Goal: Information Seeking & Learning: Check status

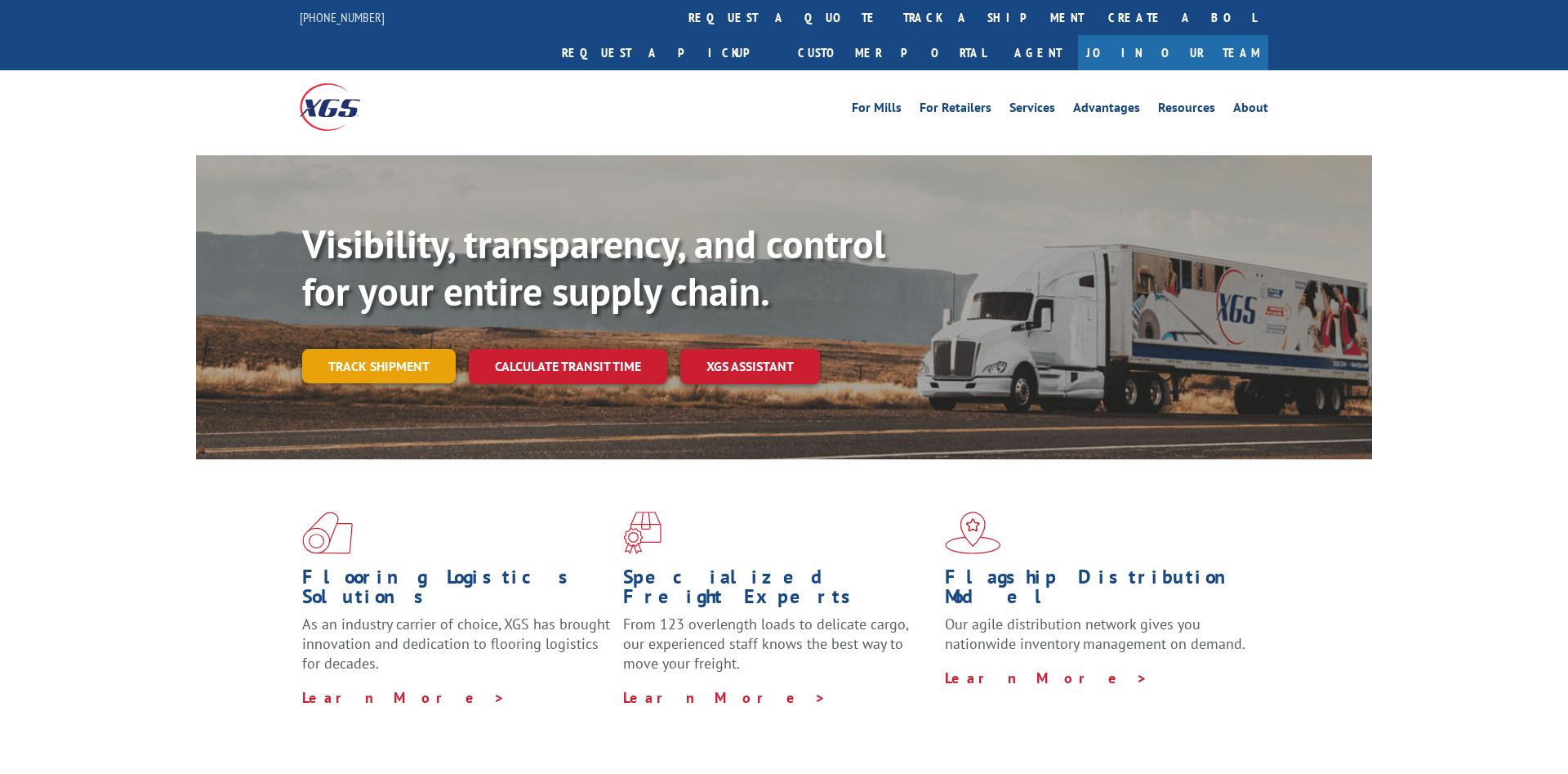
click at [361, 349] on link "Track shipment" at bounding box center [379, 366] width 153 height 34
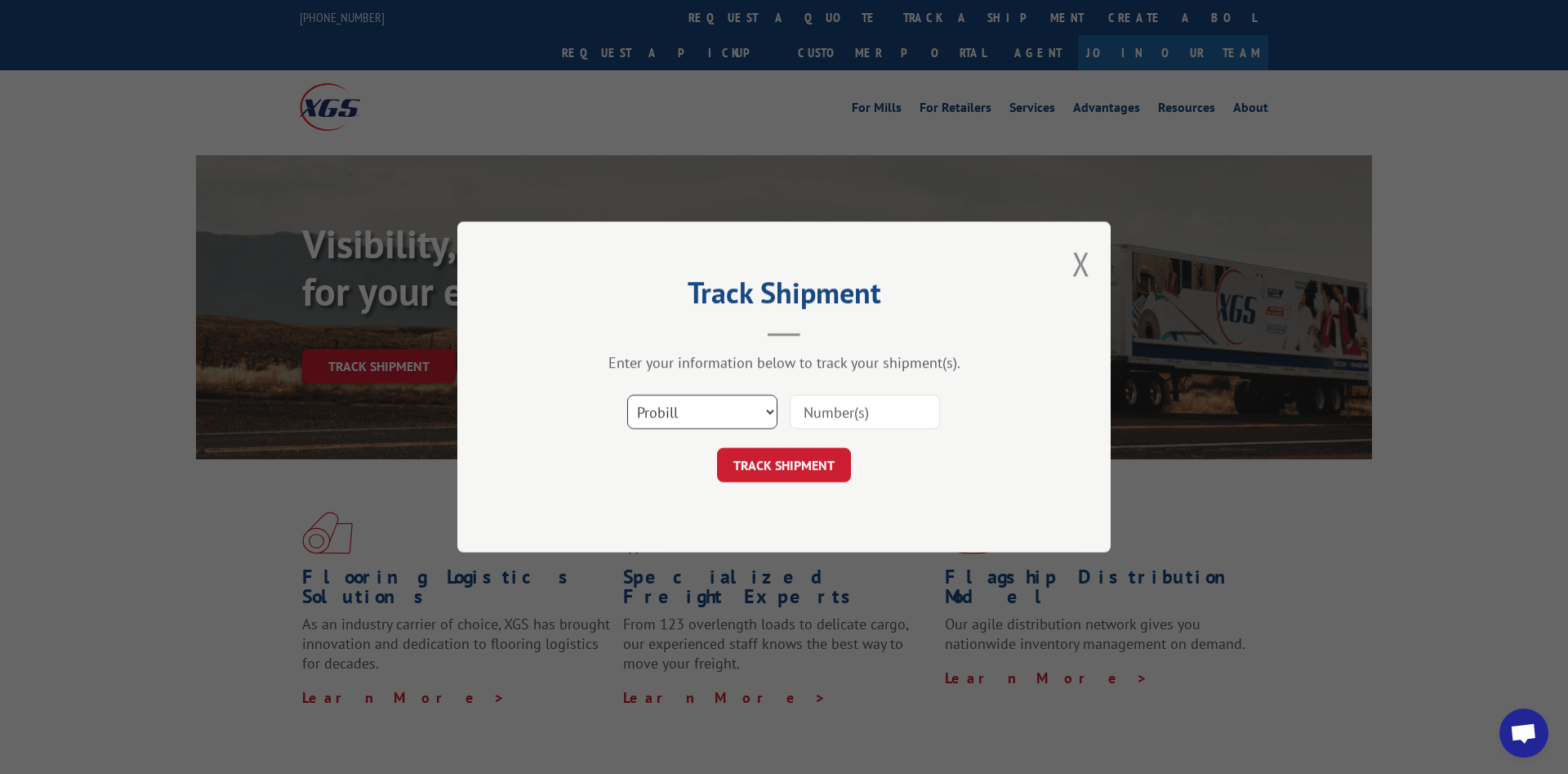
click at [627, 395] on select "Select category... Probill BOL PO" at bounding box center [702, 412] width 150 height 34
select select "bol"
click option "BOL" at bounding box center [0, 0] width 0 height 0
click at [834, 411] on input at bounding box center [865, 412] width 150 height 34
paste input "5235671"
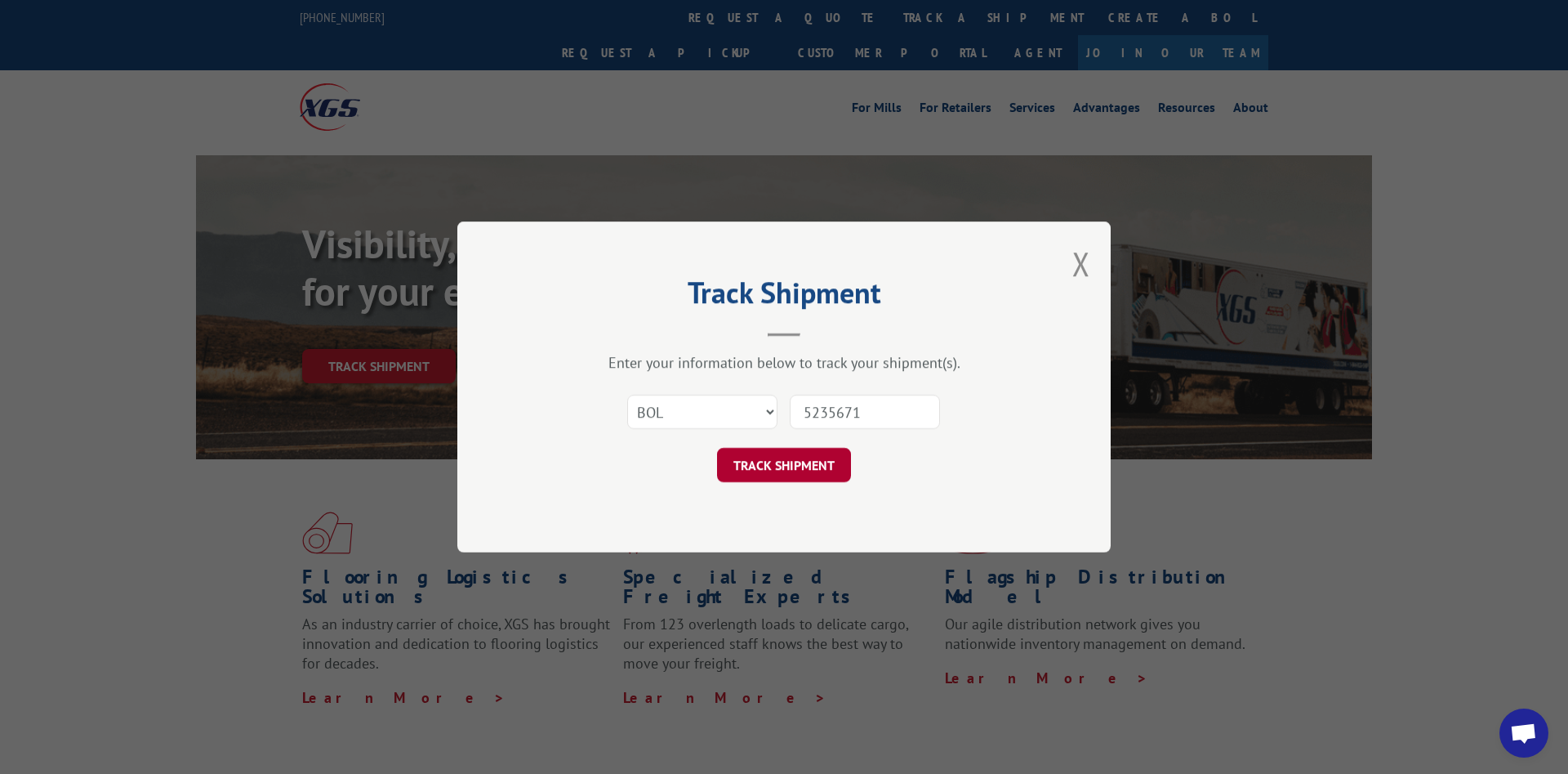
type input "5235671"
click at [789, 453] on button "TRACK SHIPMENT" at bounding box center [784, 464] width 134 height 34
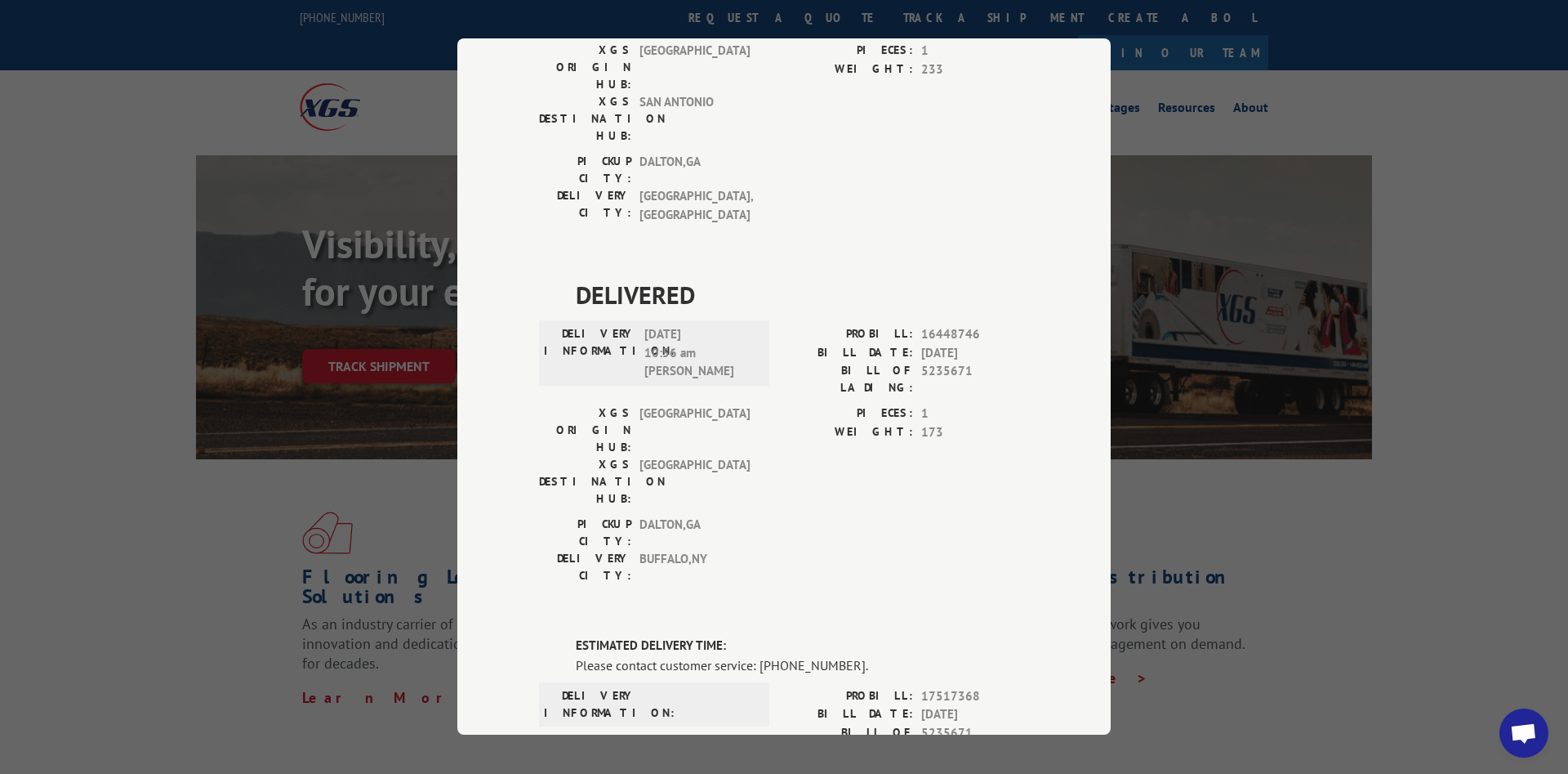
scroll to position [365, 0]
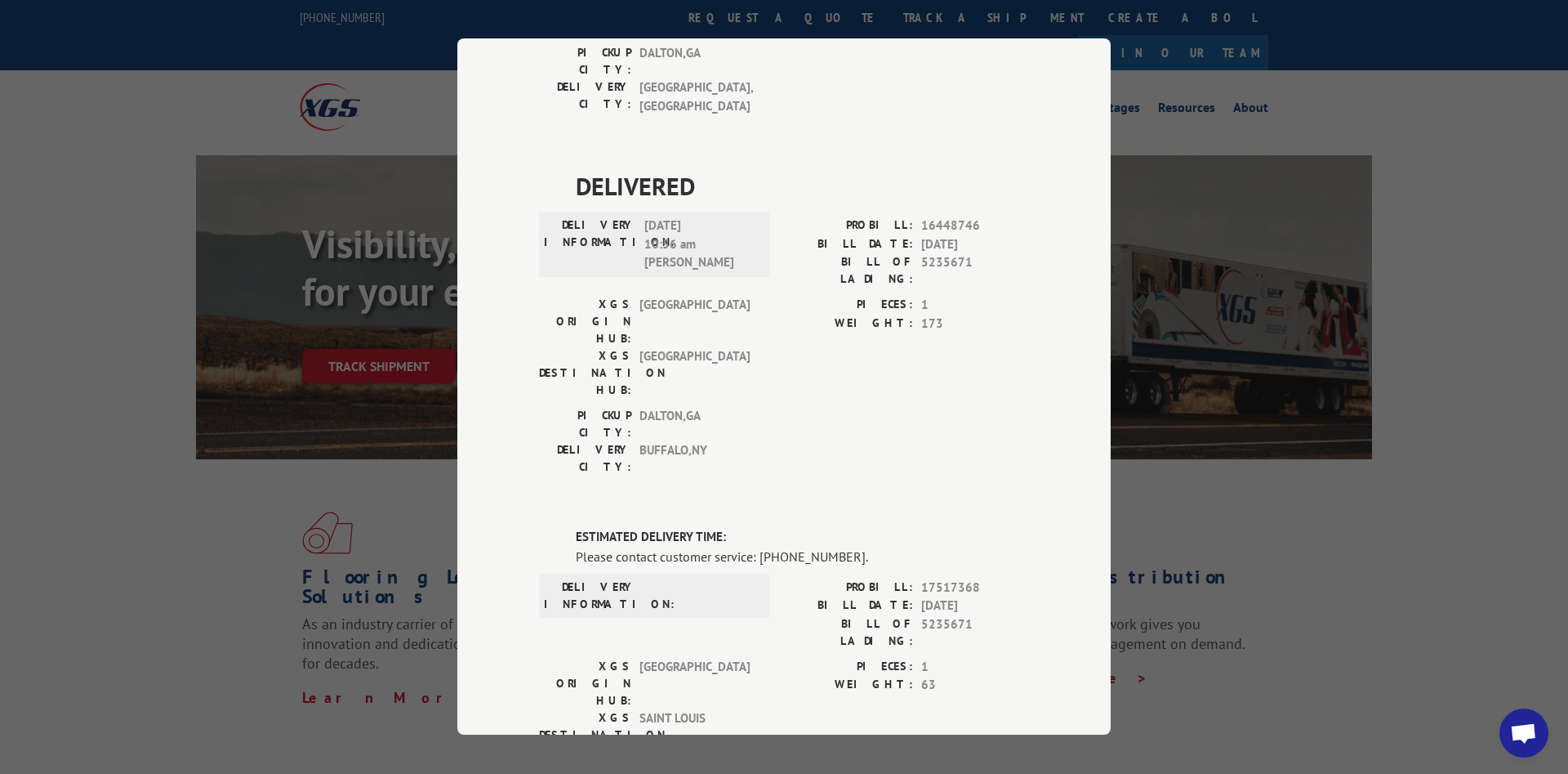
click at [278, 431] on div "Track Shipment DELIVERED DELIVERY INFORMATION: [DATE] 09:54 am [PERSON_NAME] PR…" at bounding box center [784, 387] width 1568 height 774
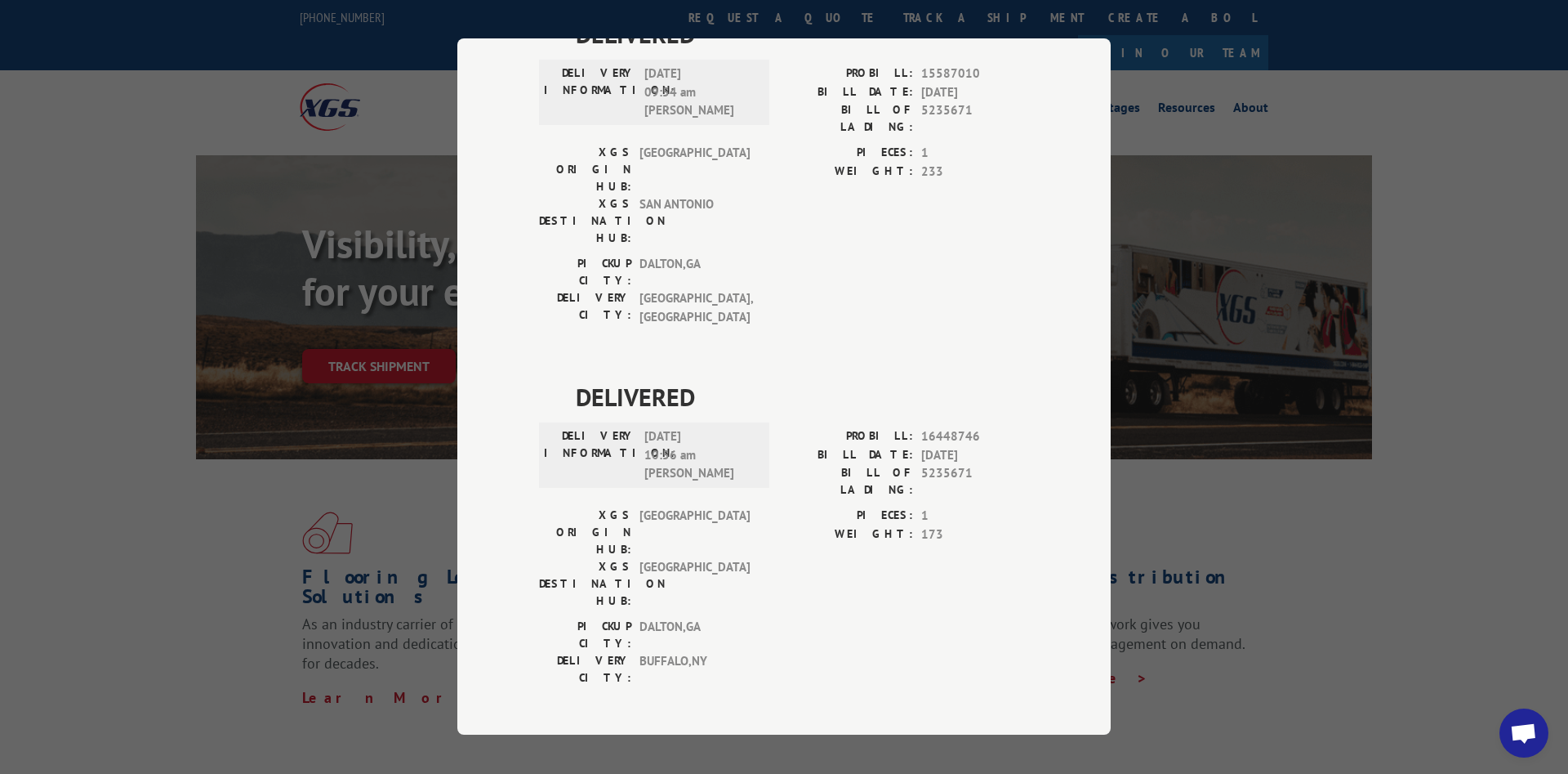
scroll to position [101, 0]
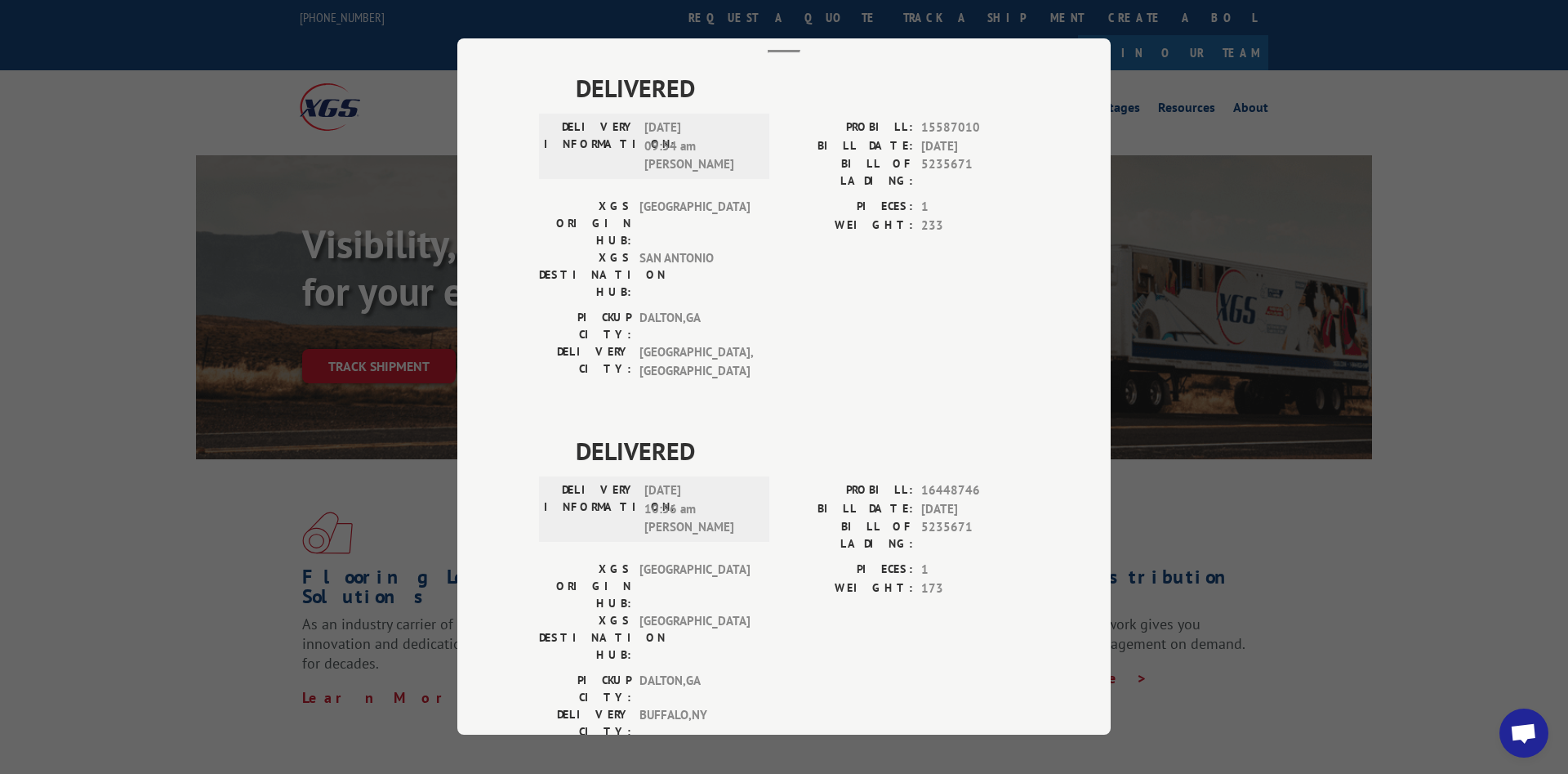
click at [1394, 544] on div "Track Shipment DELIVERED DELIVERY INFORMATION: [DATE] 09:54 am [PERSON_NAME] PR…" at bounding box center [784, 387] width 1568 height 774
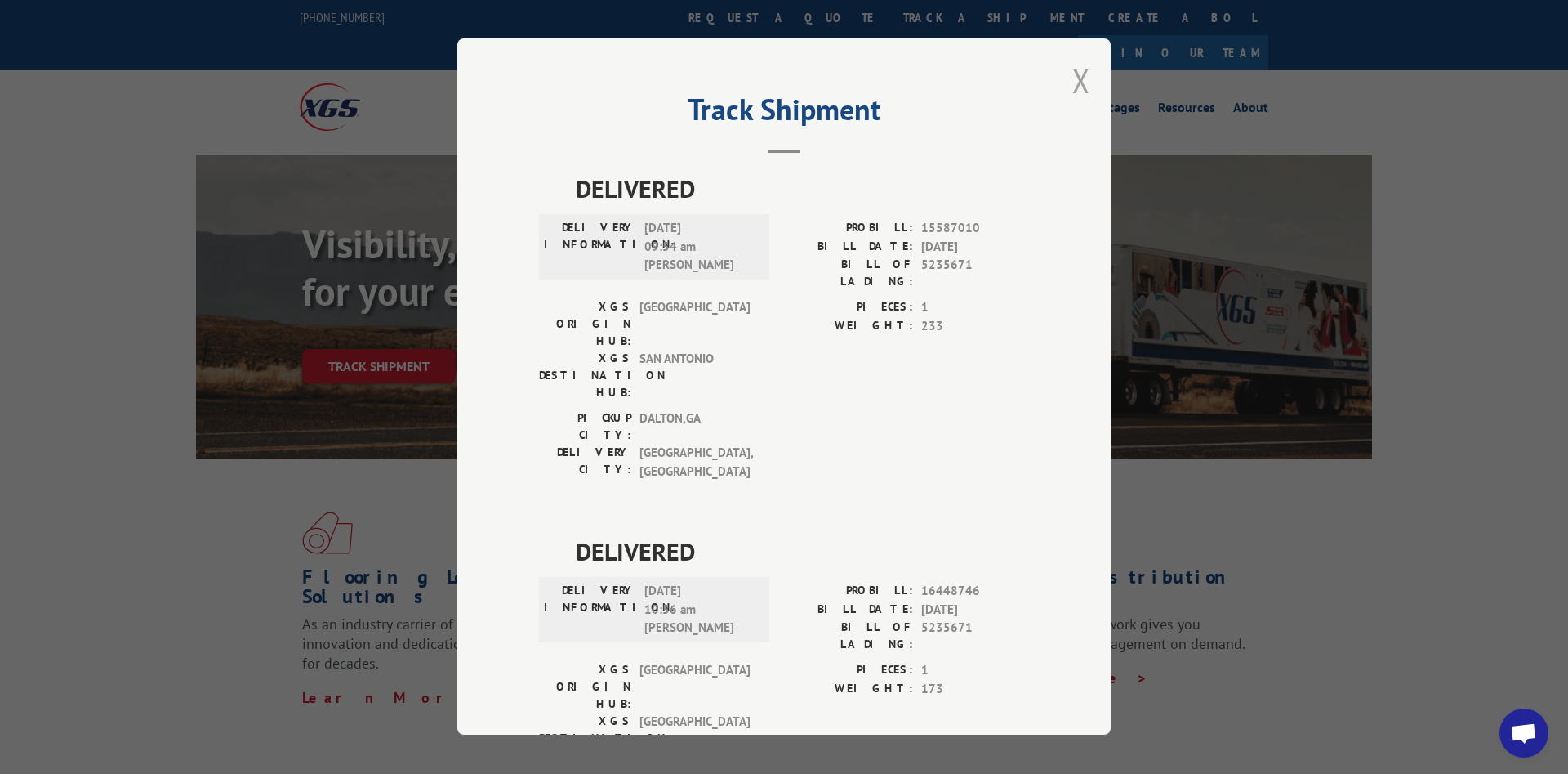
click at [1089, 85] on button "Close modal" at bounding box center [1081, 80] width 18 height 43
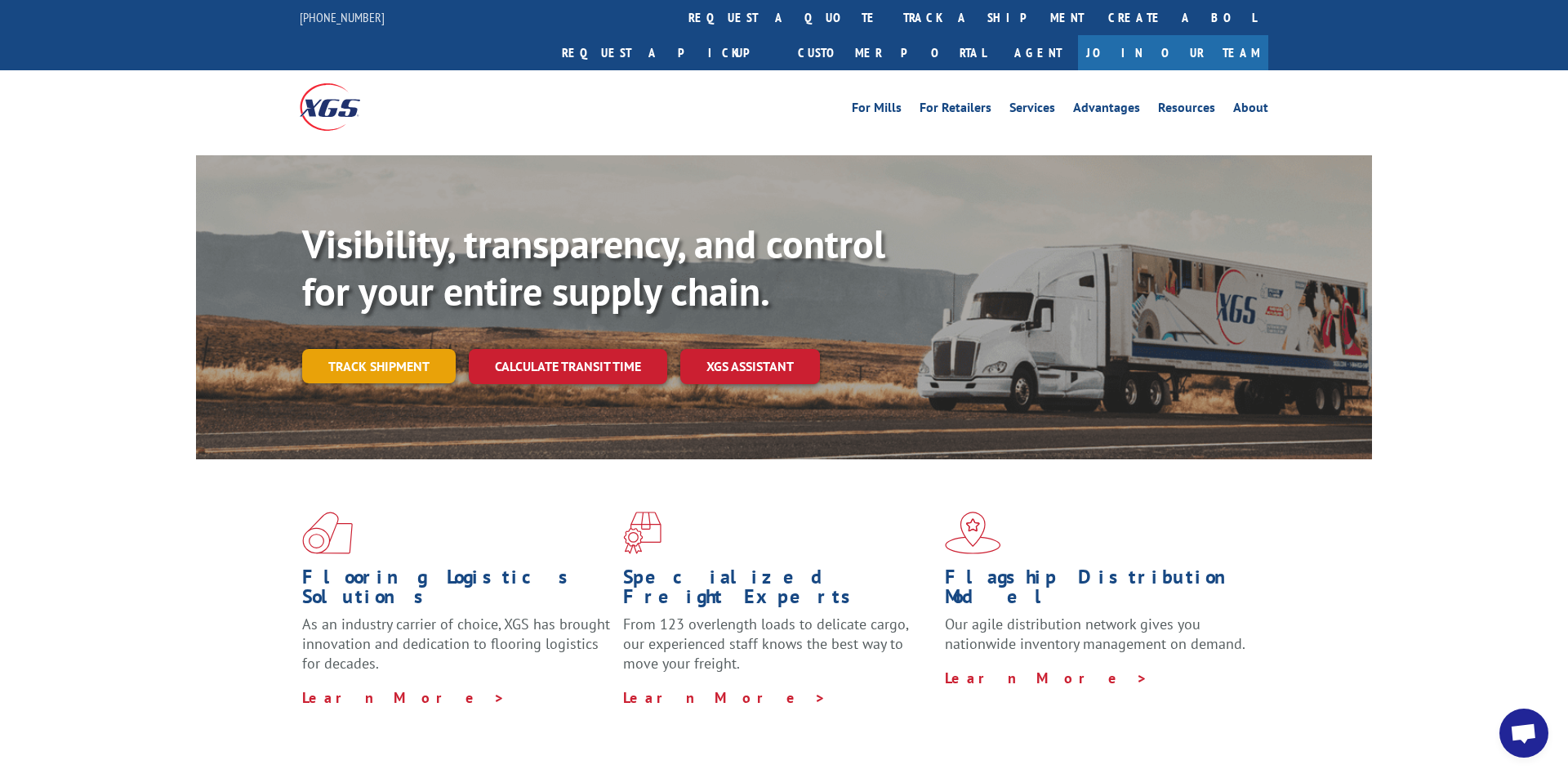
click at [408, 349] on link "Track shipment" at bounding box center [379, 366] width 153 height 34
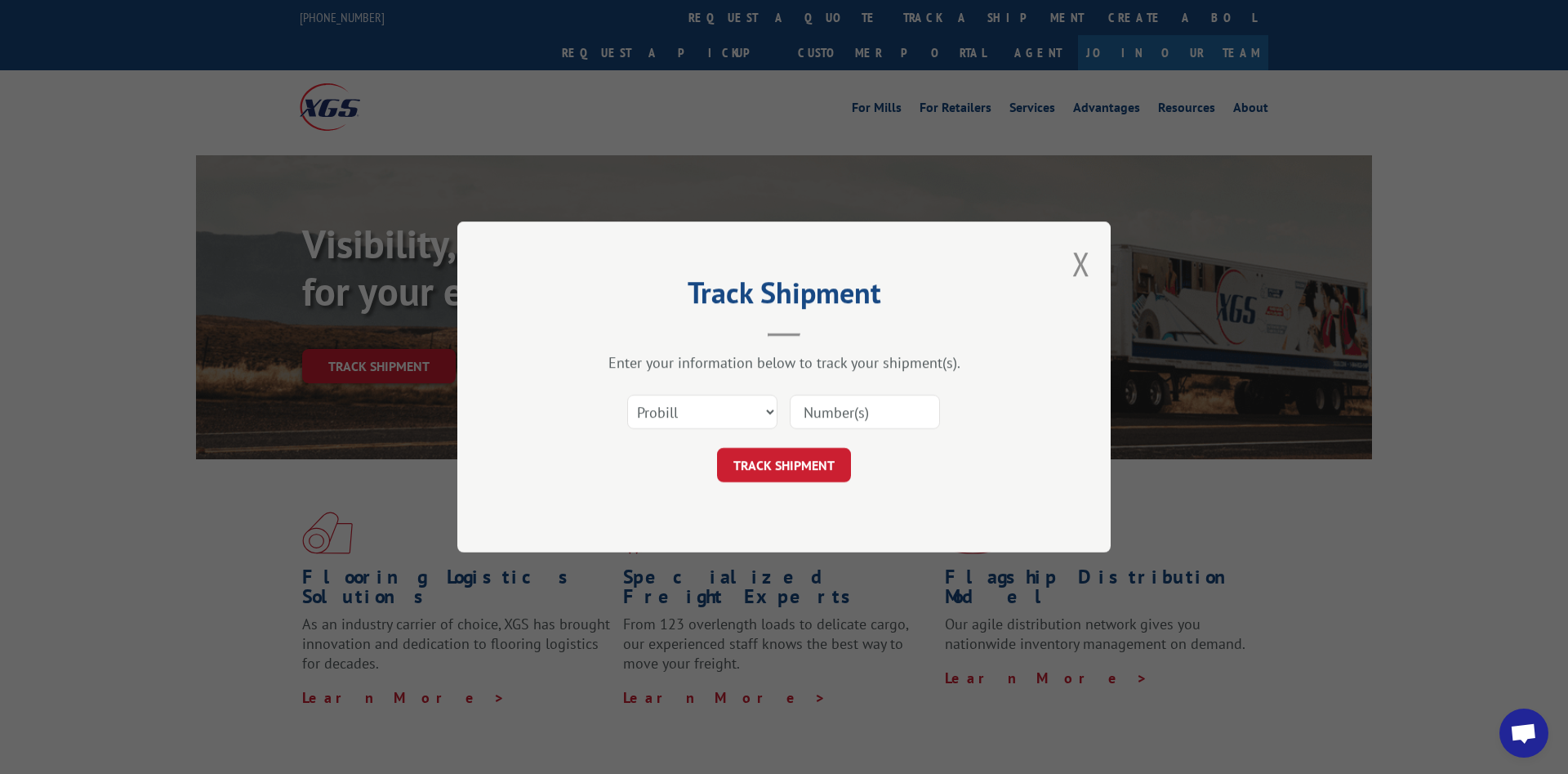
click at [873, 405] on input at bounding box center [865, 412] width 150 height 34
type input "6026891"
click at [791, 480] on button "TRACK SHIPMENT" at bounding box center [784, 464] width 134 height 34
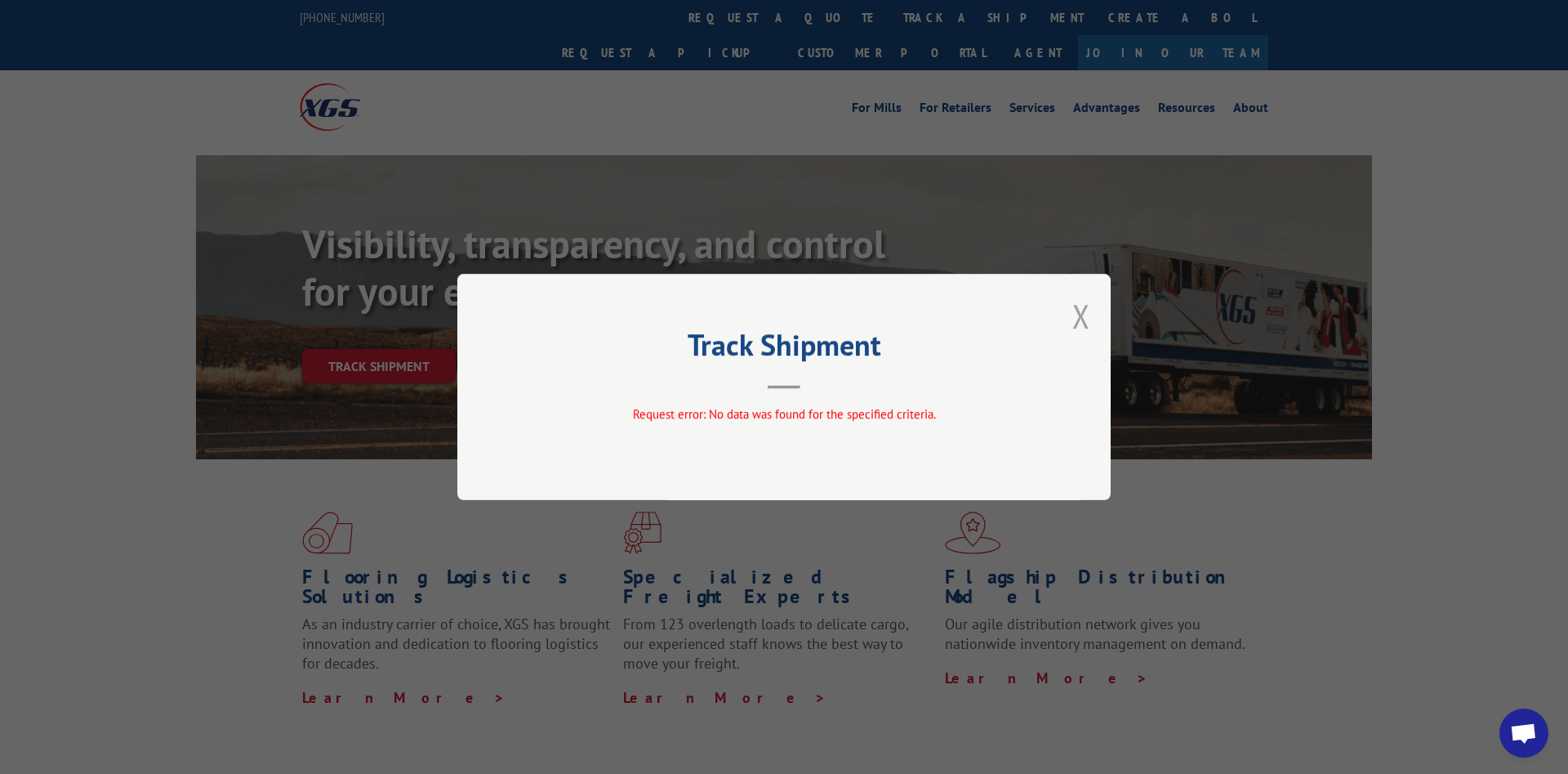
click at [1081, 316] on button "Close modal" at bounding box center [1081, 315] width 18 height 43
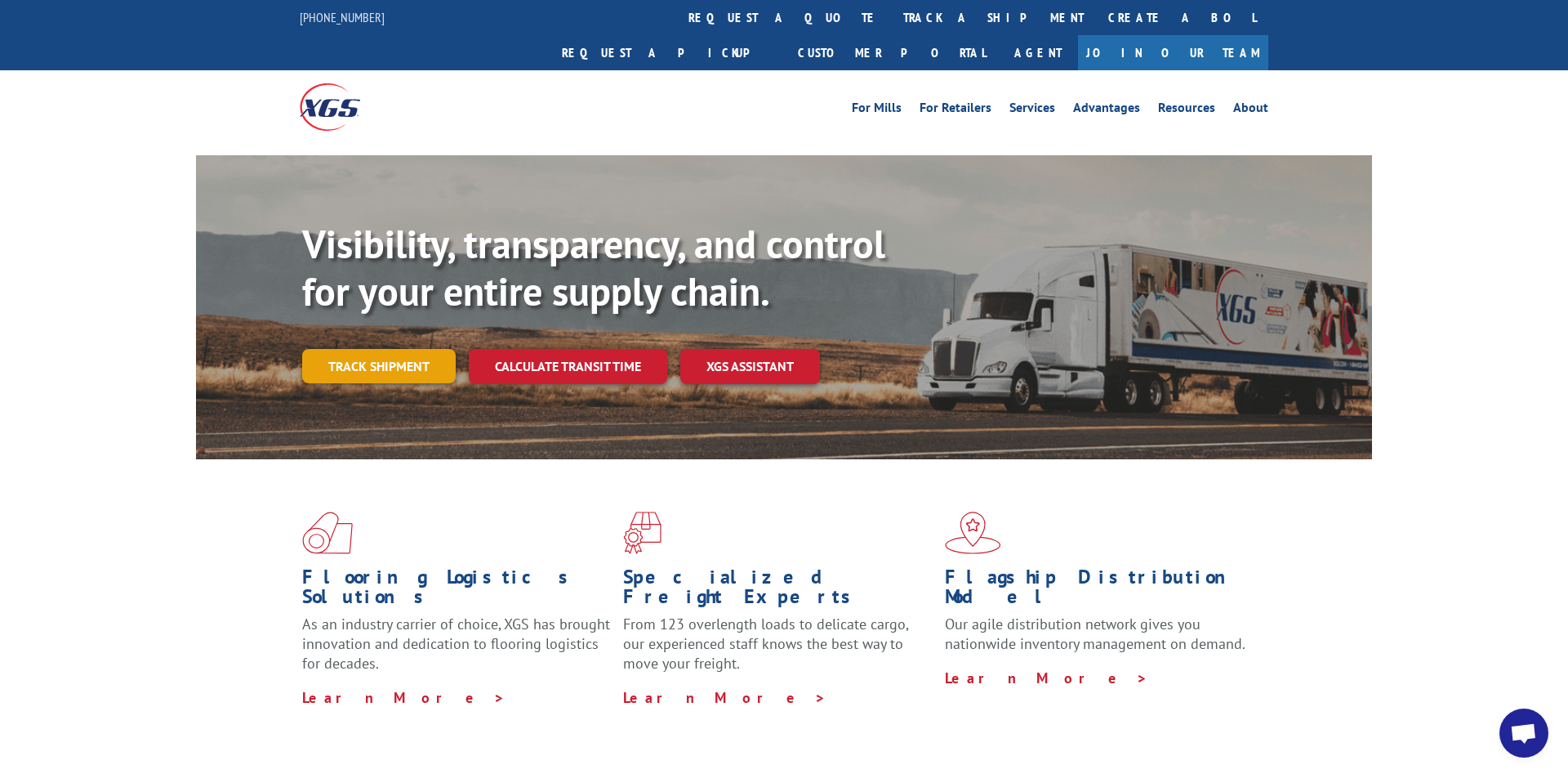
click at [379, 349] on link "Track shipment" at bounding box center [379, 366] width 153 height 34
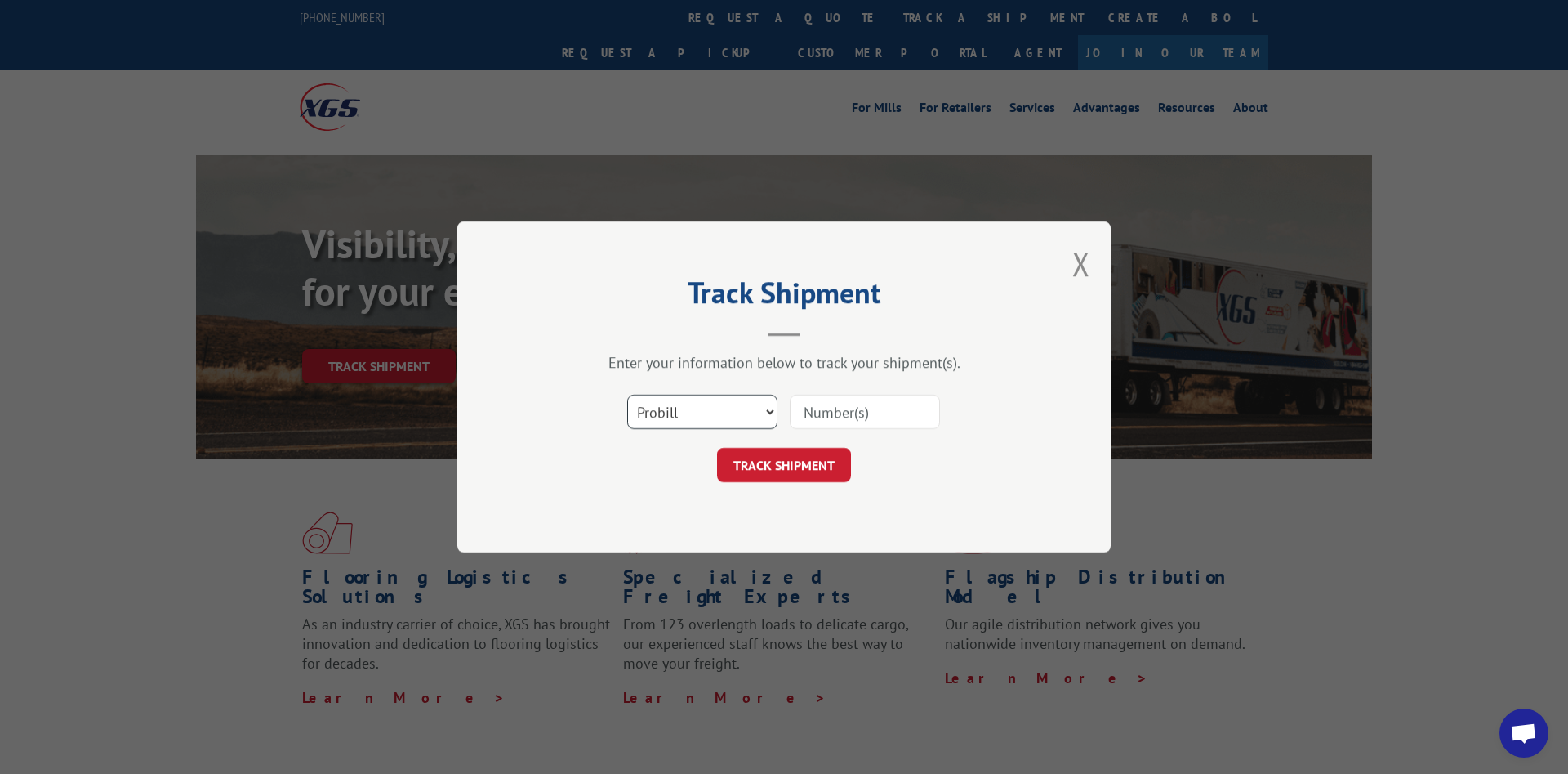
click at [627, 395] on select "Select category... Probill BOL PO" at bounding box center [702, 412] width 150 height 34
select select "bol"
click option "BOL" at bounding box center [0, 0] width 0 height 0
click at [835, 414] on input at bounding box center [865, 412] width 150 height 34
type input "6026891"
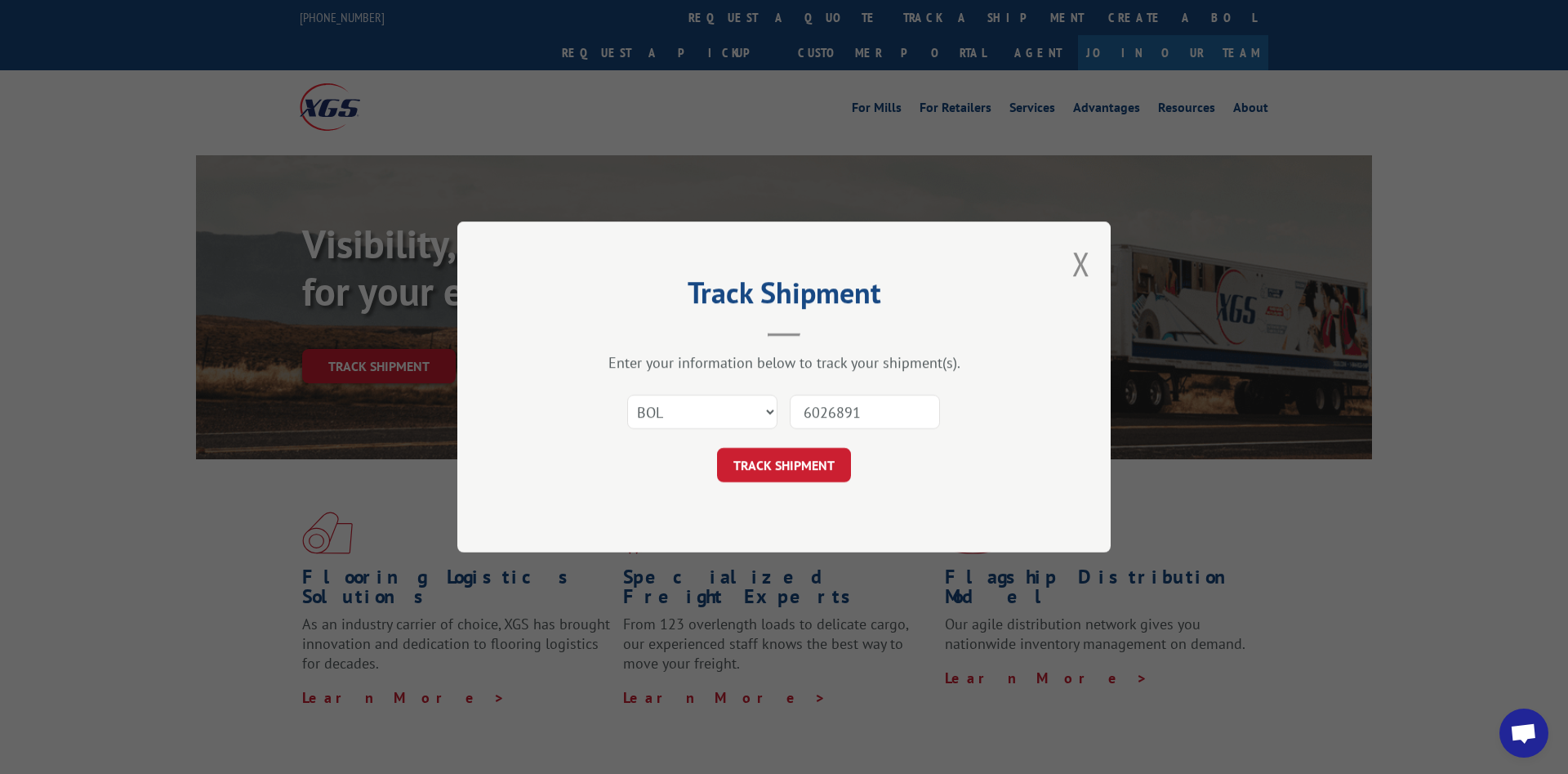
click button "TRACK SHIPMENT" at bounding box center [784, 464] width 134 height 34
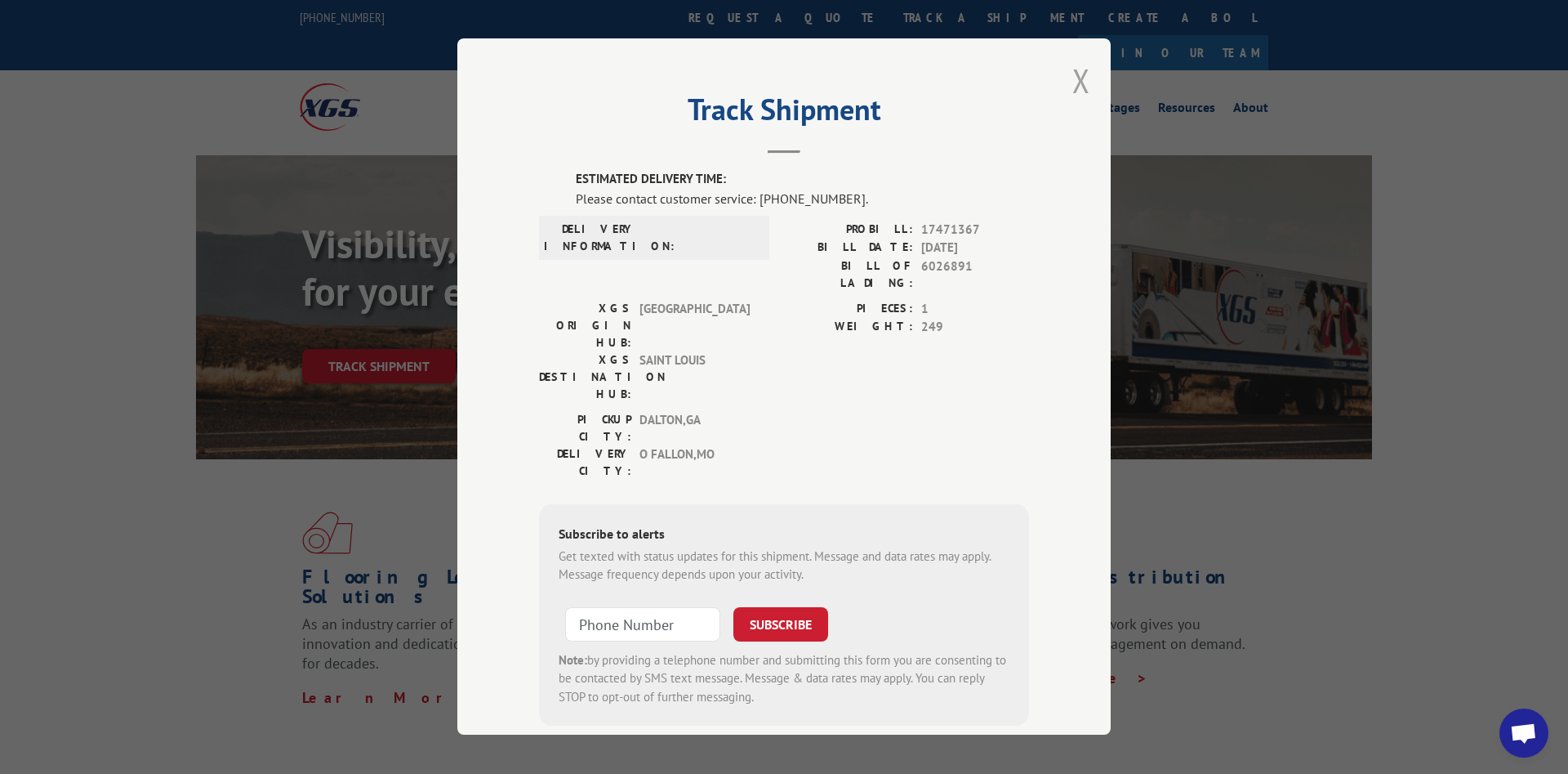
click at [1083, 73] on button "Close modal" at bounding box center [1081, 80] width 18 height 43
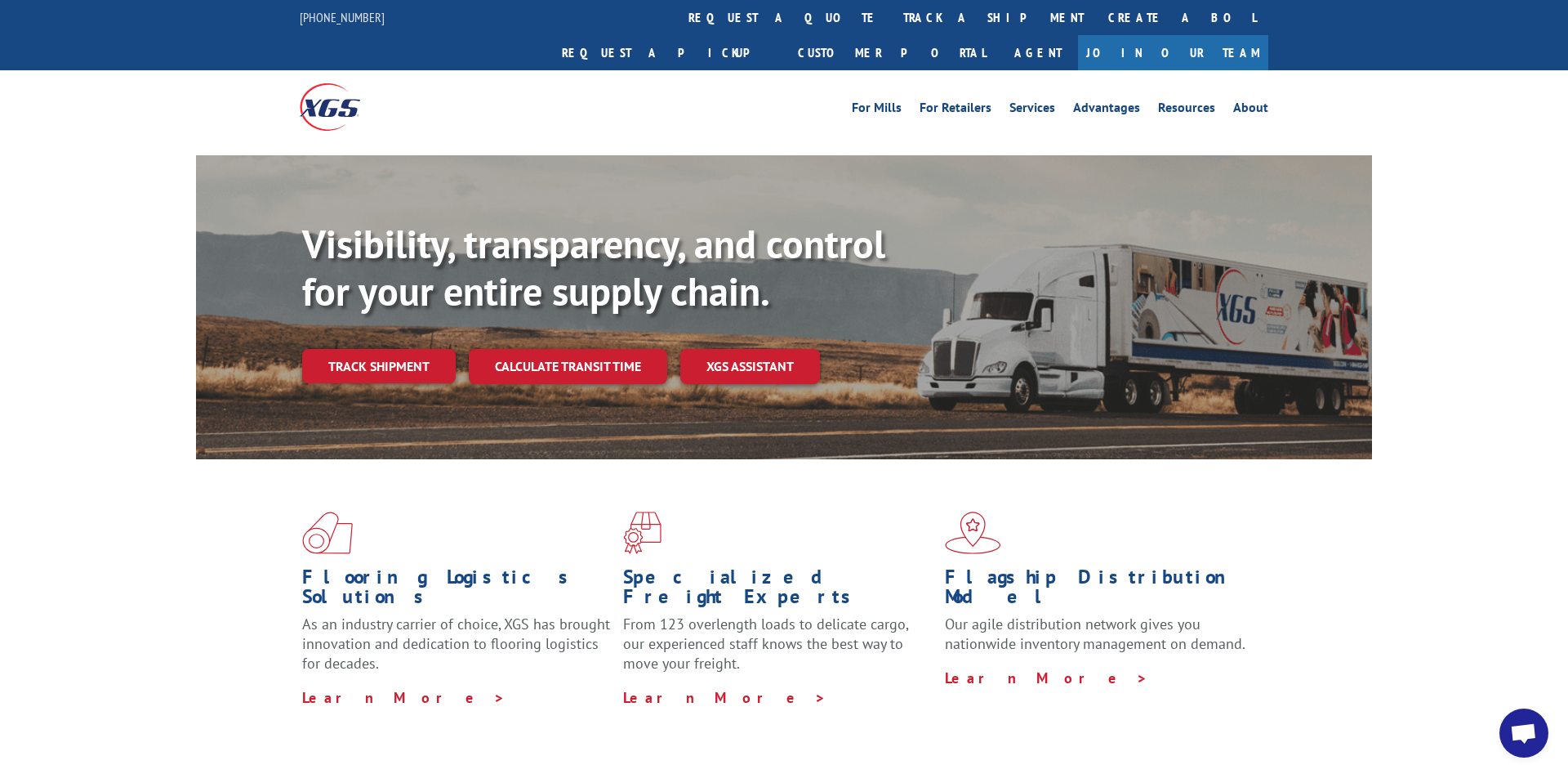
click at [1474, 144] on div at bounding box center [784, 150] width 1568 height 12
click at [376, 349] on link "Track shipment" at bounding box center [379, 366] width 153 height 34
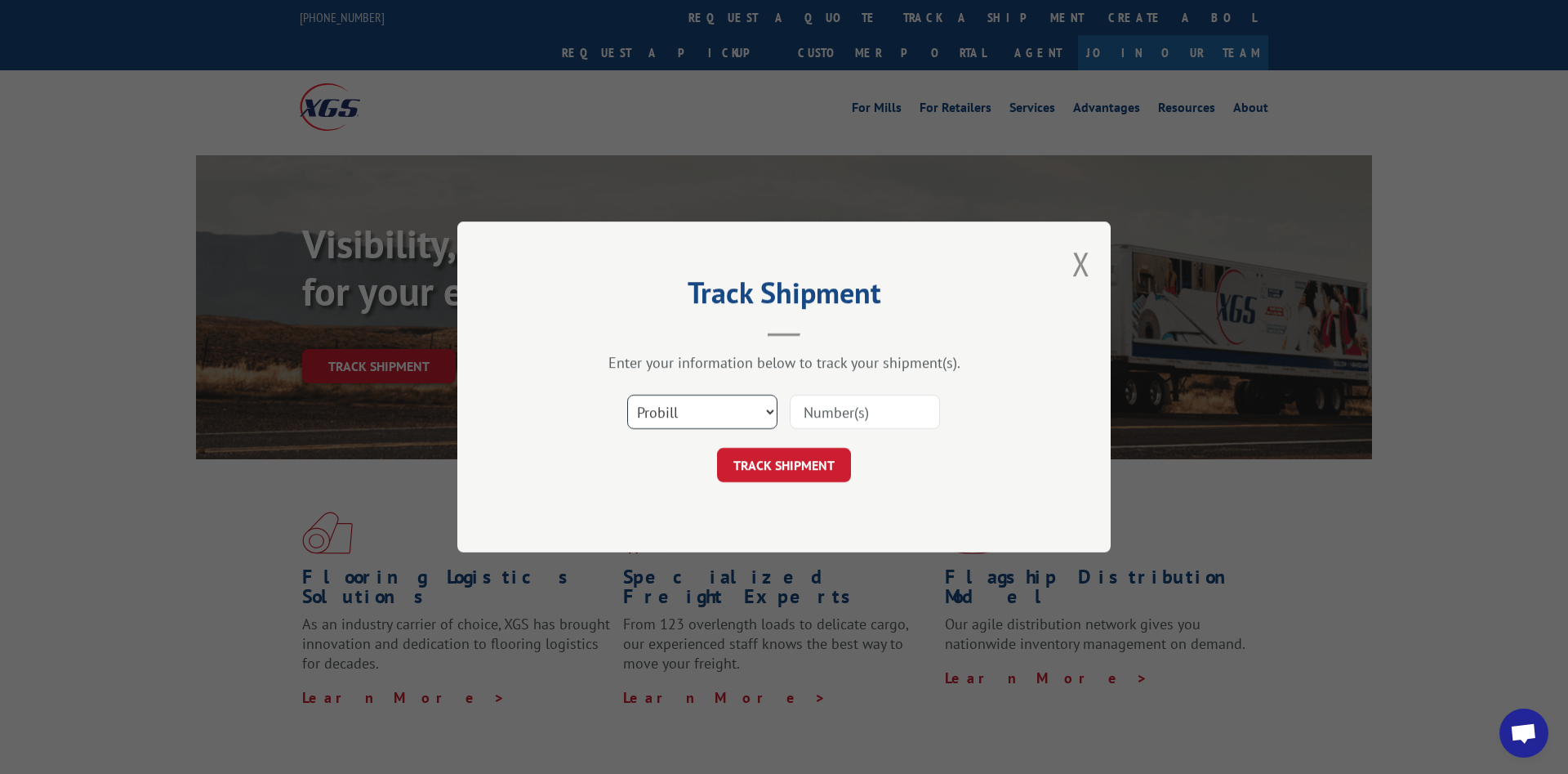
click at [627, 395] on select "Select category... Probill BOL PO" at bounding box center [702, 412] width 150 height 34
select select "bol"
click option "BOL" at bounding box center [0, 0] width 0 height 0
click at [880, 399] on input at bounding box center [865, 412] width 150 height 34
type input "6026891"
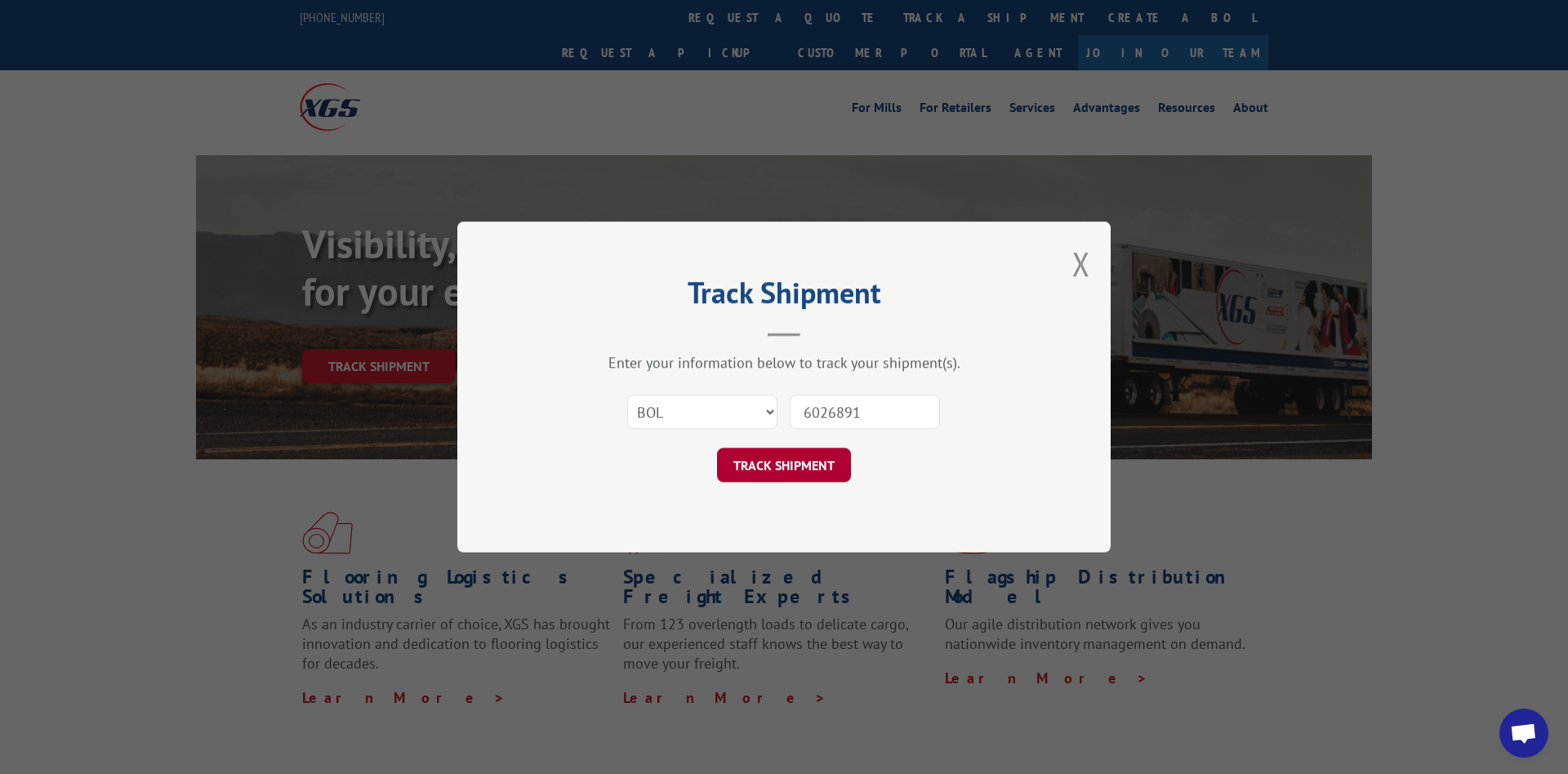
click at [792, 465] on button "TRACK SHIPMENT" at bounding box center [784, 464] width 134 height 34
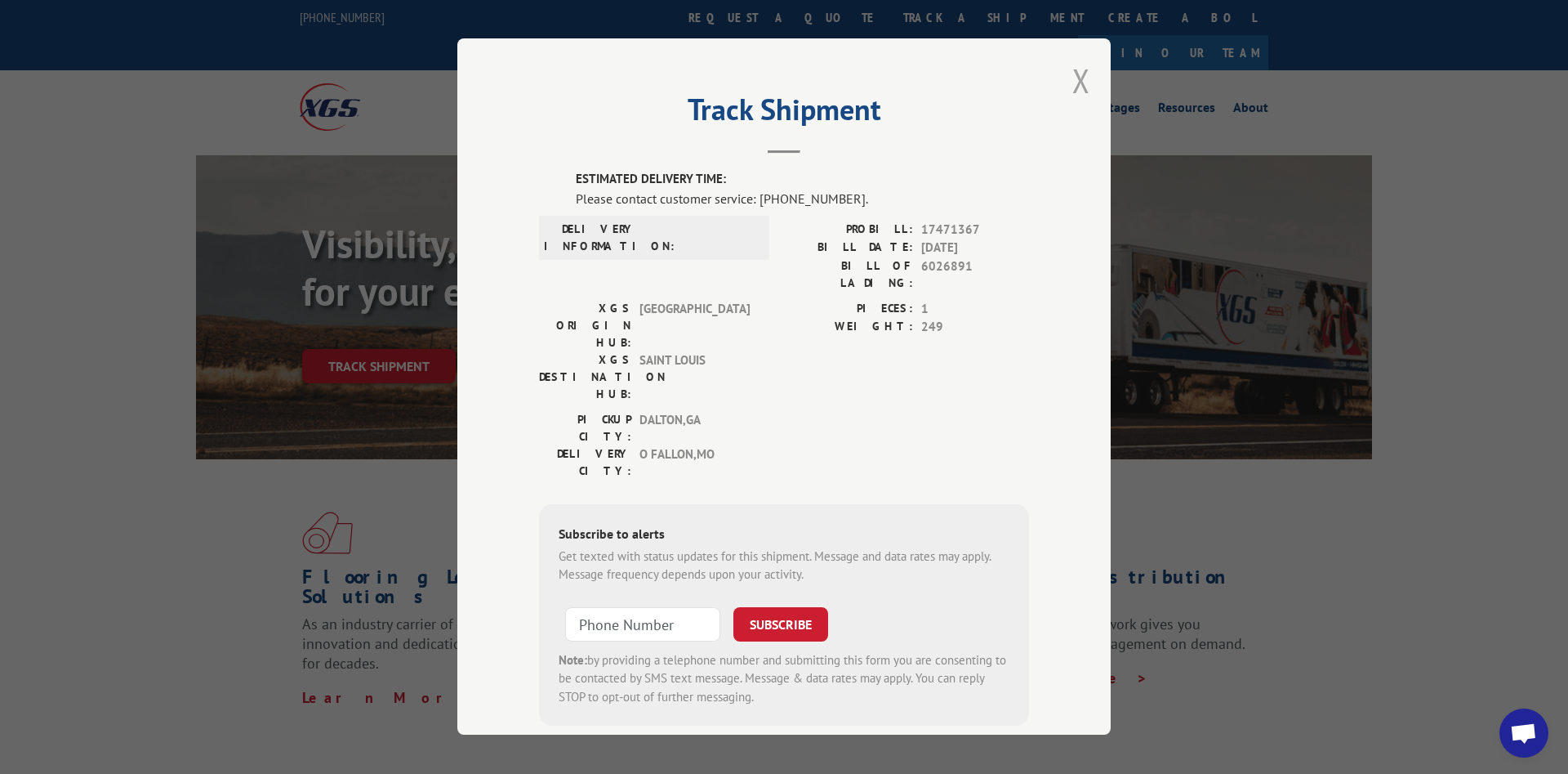
click at [1077, 87] on button "Close modal" at bounding box center [1081, 80] width 18 height 43
